Goal: Task Accomplishment & Management: Manage account settings

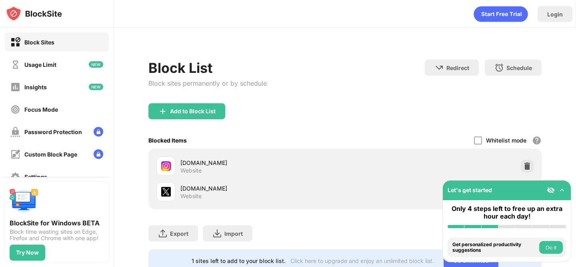
scroll to position [66, 0]
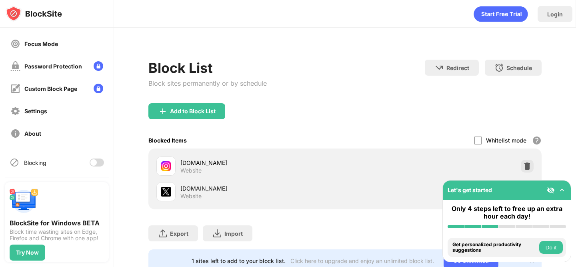
click at [97, 162] on div at bounding box center [97, 162] width 14 height 8
click at [97, 161] on div at bounding box center [100, 162] width 6 height 6
